Goal: Task Accomplishment & Management: Manage account settings

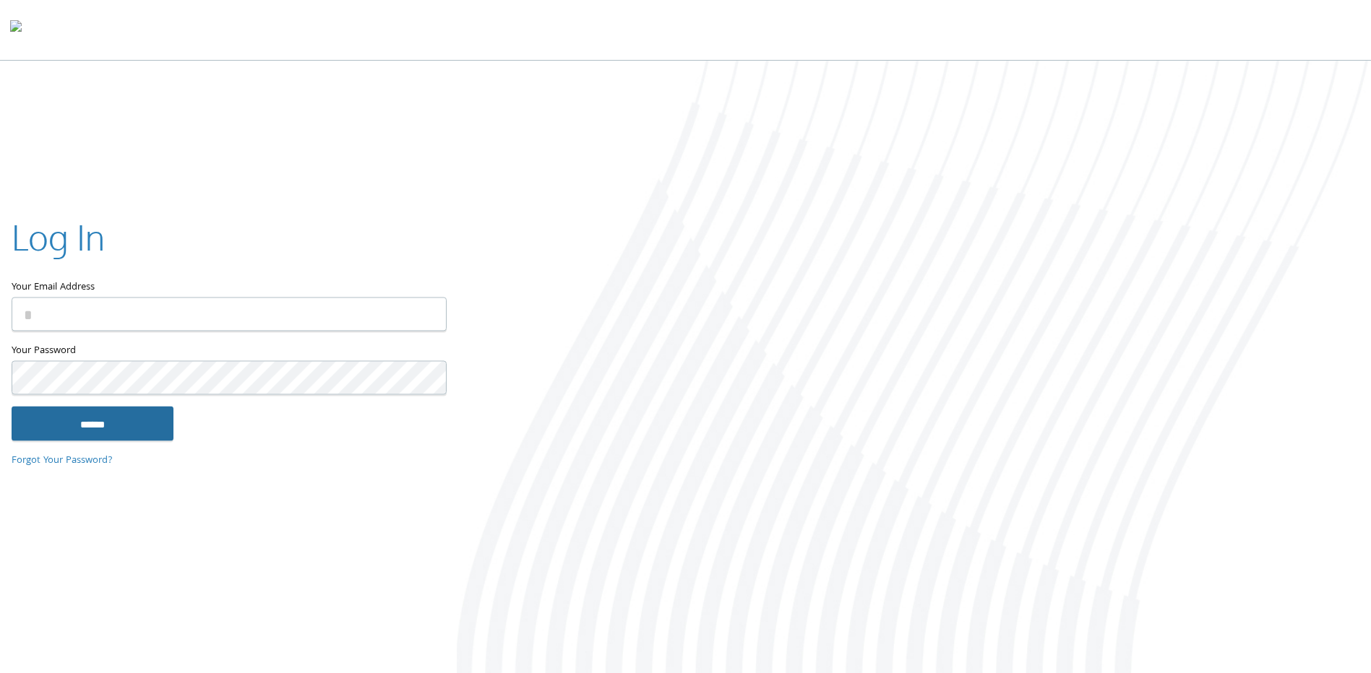
type input "**********"
click at [84, 423] on input "******" at bounding box center [93, 424] width 162 height 35
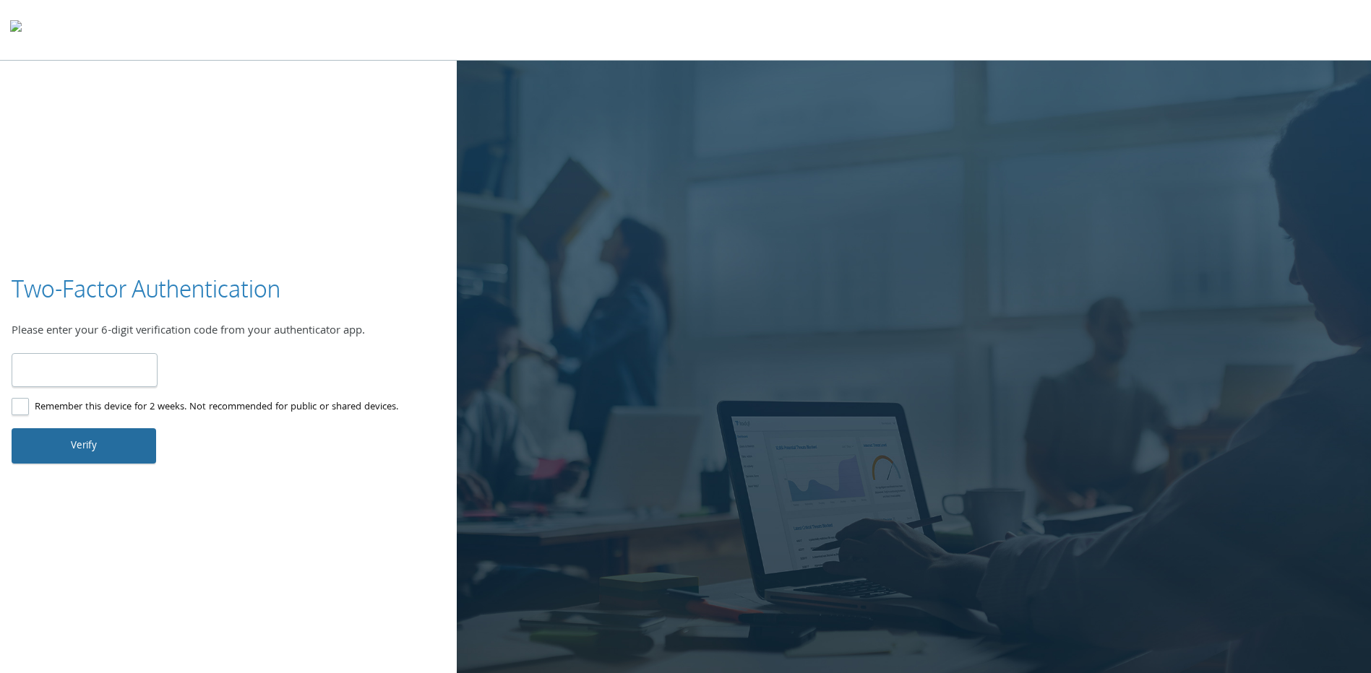
type input "******"
click at [74, 443] on button "Verify" at bounding box center [84, 445] width 145 height 35
